Goal: Task Accomplishment & Management: Manage account settings

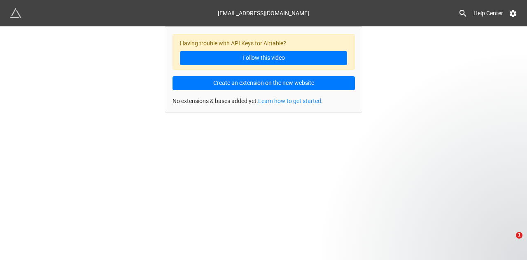
click at [273, 15] on div "[EMAIL_ADDRESS][DOMAIN_NAME]" at bounding box center [263, 13] width 91 height 15
click at [518, 15] on div "[EMAIL_ADDRESS][DOMAIN_NAME] Help Center" at bounding box center [263, 13] width 527 height 26
click at [514, 14] on icon at bounding box center [513, 13] width 8 height 8
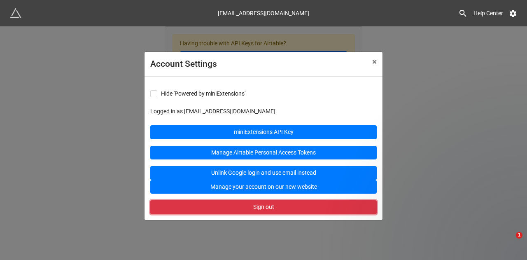
click at [260, 210] on button "Sign out" at bounding box center [263, 207] width 226 height 14
